Goal: Task Accomplishment & Management: Use online tool/utility

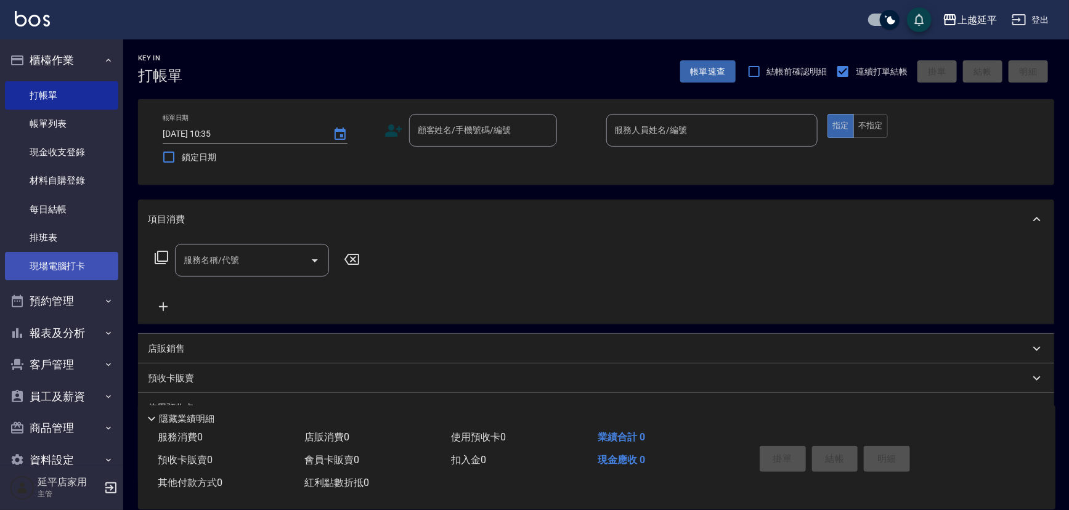
click at [78, 255] on link "現場電腦打卡" at bounding box center [61, 266] width 113 height 28
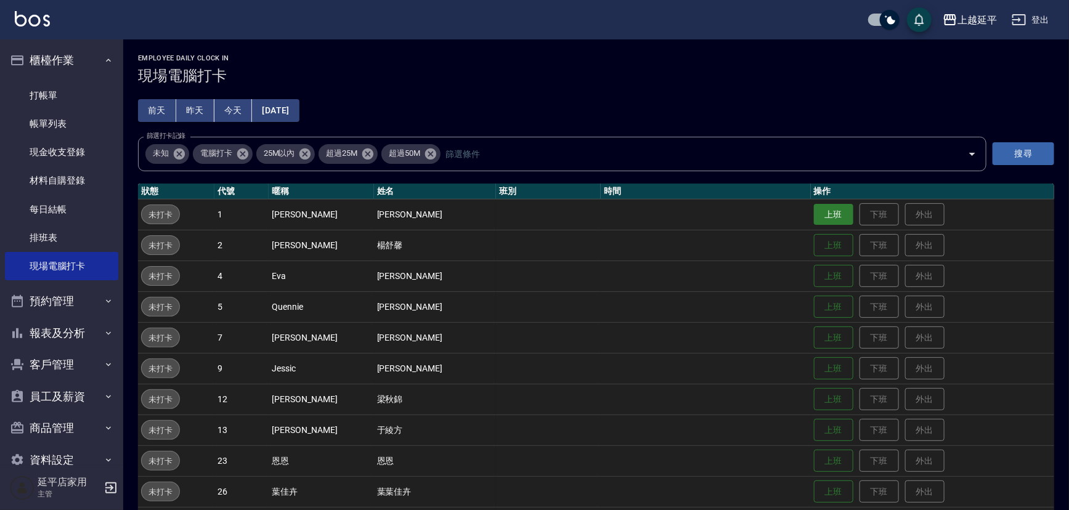
click at [825, 221] on button "上班" at bounding box center [833, 215] width 39 height 22
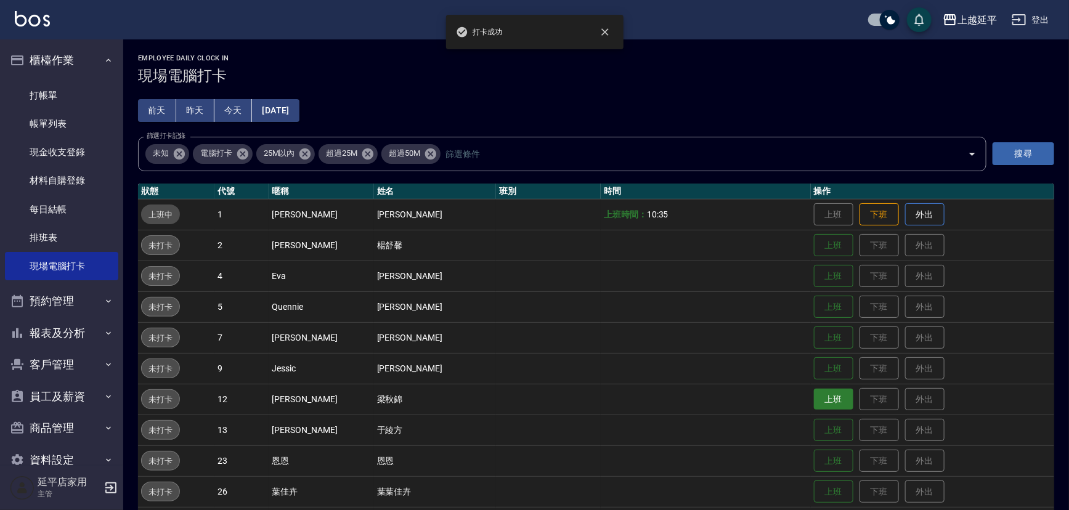
click at [815, 398] on button "上班" at bounding box center [833, 400] width 39 height 22
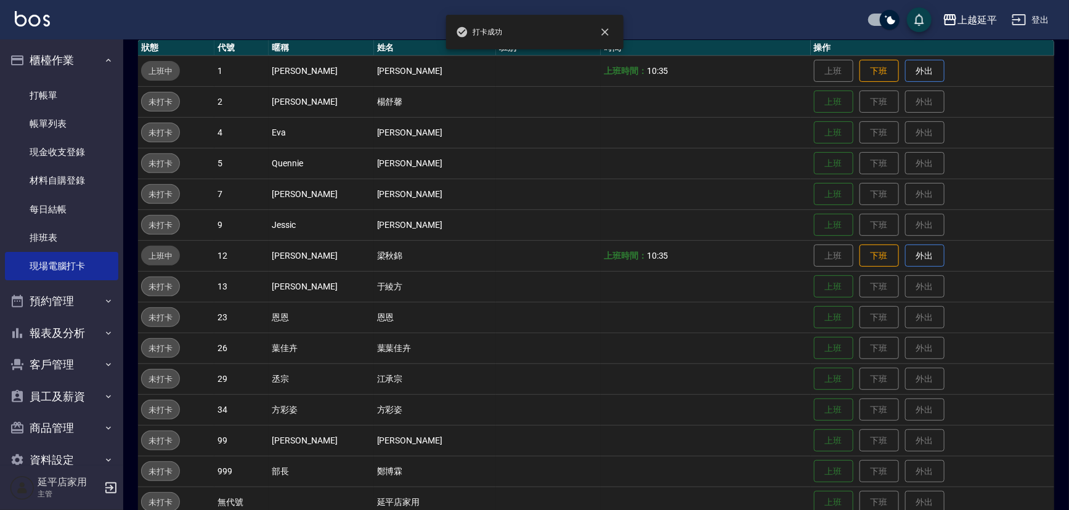
scroll to position [197, 0]
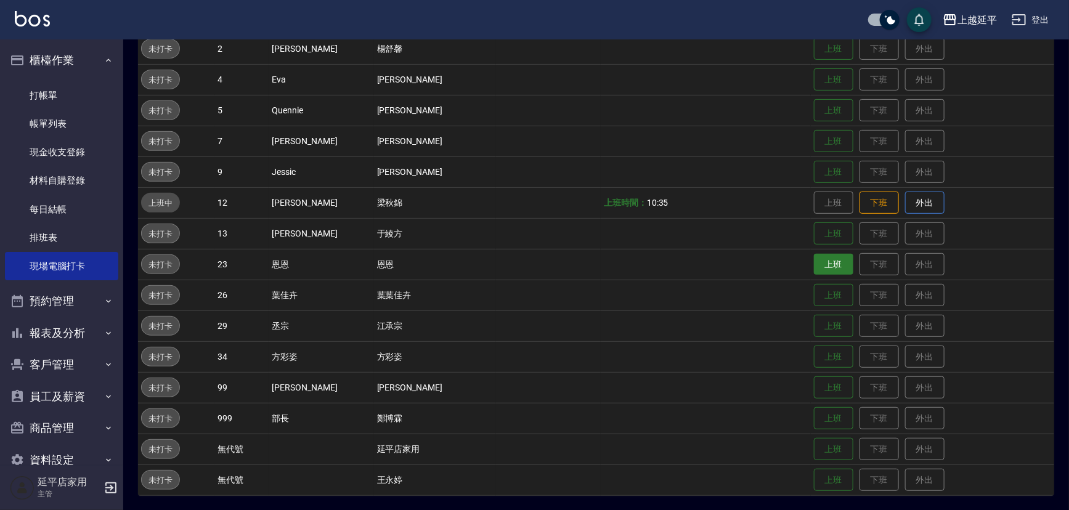
click at [819, 266] on button "上班" at bounding box center [833, 265] width 39 height 22
click at [814, 353] on button "上班" at bounding box center [833, 357] width 39 height 22
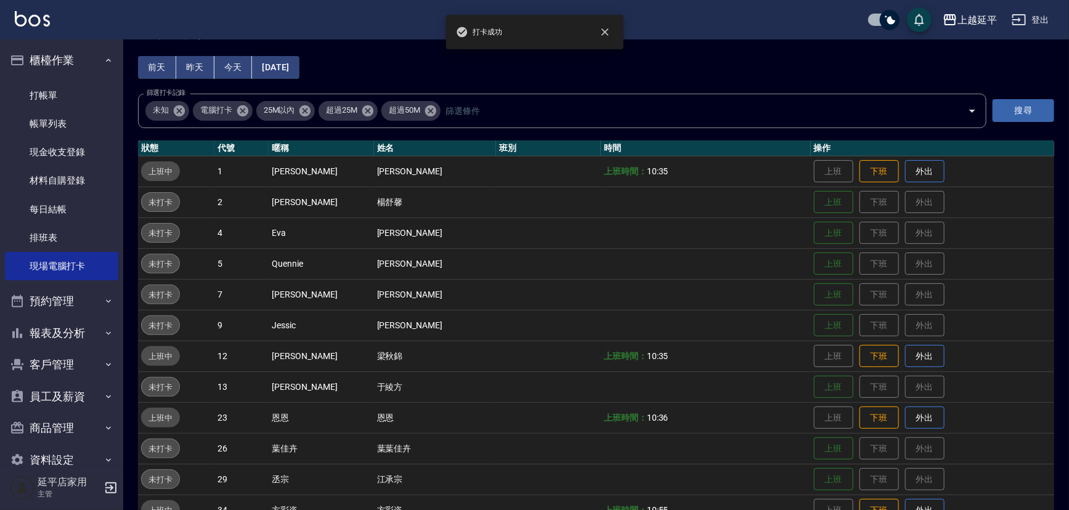
scroll to position [0, 0]
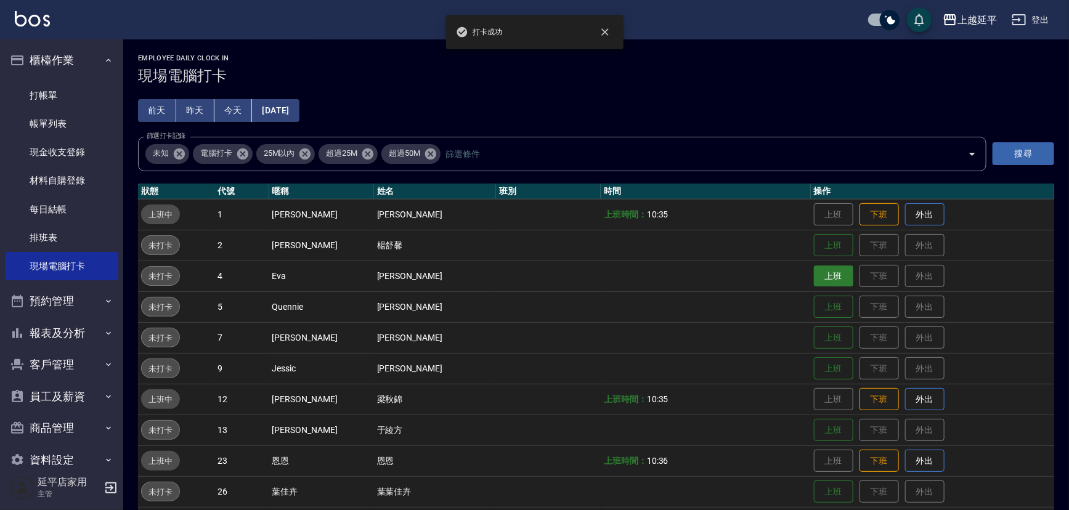
click at [818, 277] on button "上班" at bounding box center [833, 277] width 39 height 22
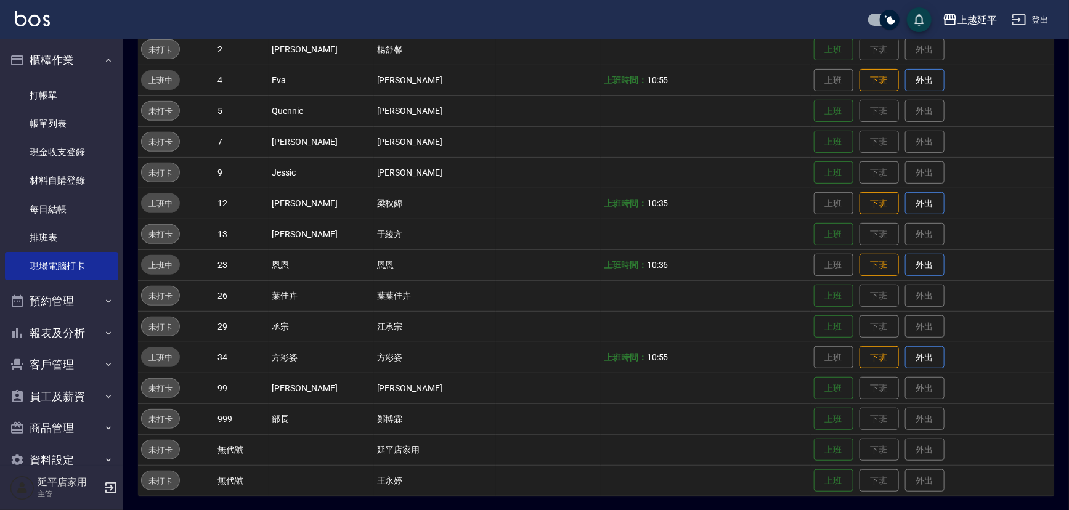
scroll to position [197, 0]
click at [823, 327] on button "上班" at bounding box center [833, 327] width 39 height 22
